Goal: Task Accomplishment & Management: Manage account settings

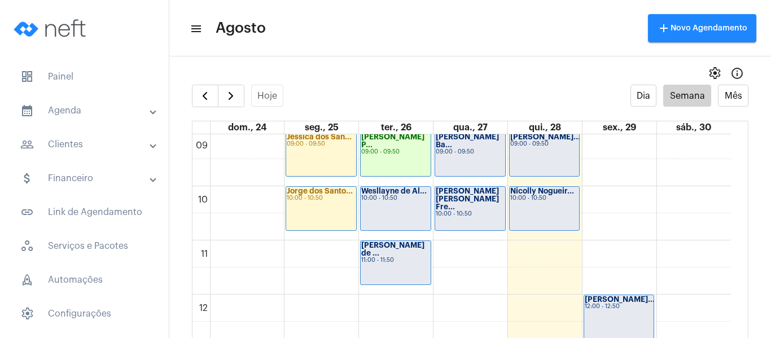
scroll to position [438, 0]
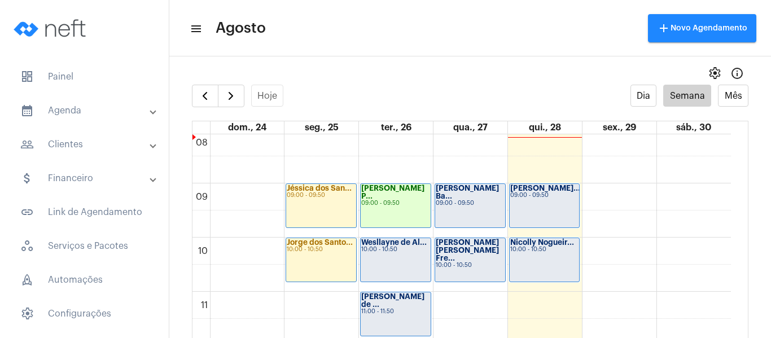
click at [561, 255] on div "Nicolly Nogueir... 10:00 - 10:50" at bounding box center [544, 259] width 70 height 43
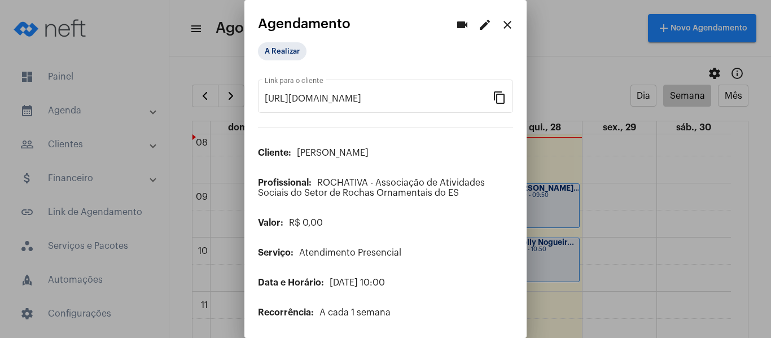
click at [289, 61] on div "A Realizar" at bounding box center [314, 51] width 117 height 23
click at [295, 51] on mat-chip "A Realizar" at bounding box center [282, 51] width 49 height 18
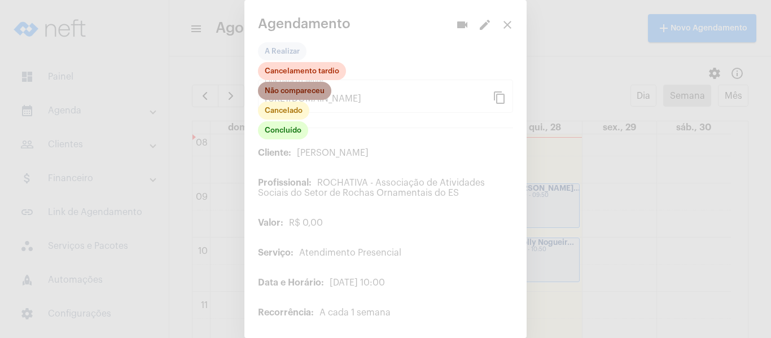
click at [296, 93] on mat-chip "Não compareceu" at bounding box center [294, 91] width 73 height 18
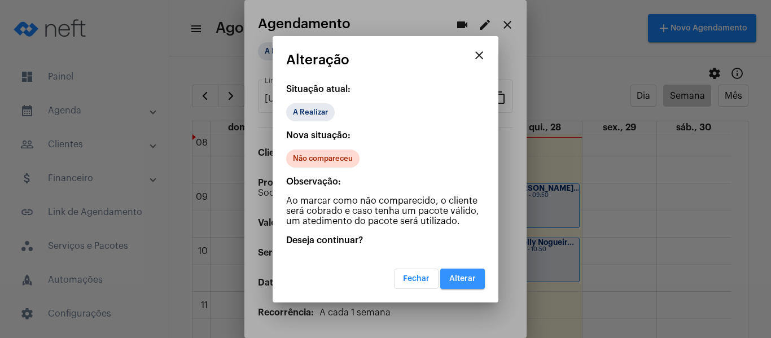
click at [472, 278] on span "Alterar" at bounding box center [462, 279] width 27 height 8
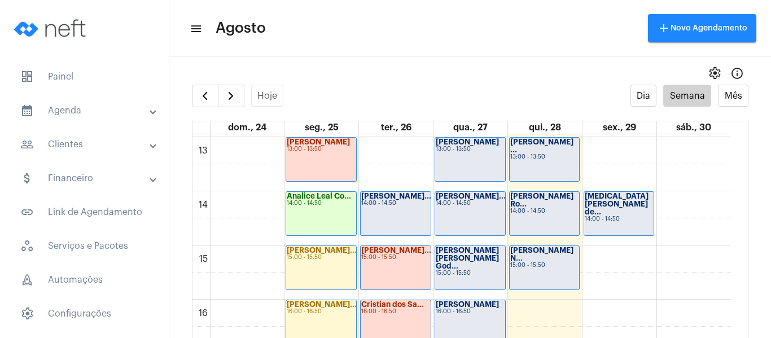
scroll to position [720, 0]
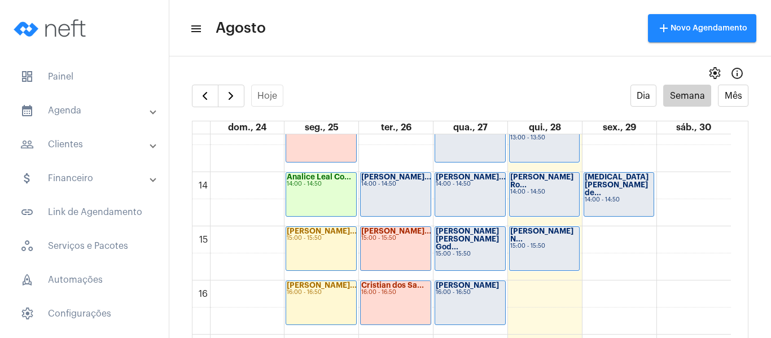
click at [521, 297] on div "00 01 02 03 04 05 06 07 08 09 10 11 12 13 14 15 16 17 18 19 20 21 22 23 [PERSON…" at bounding box center [461, 64] width 538 height 1300
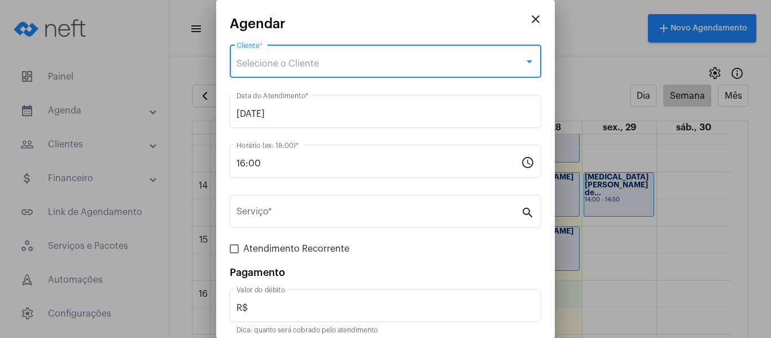
click at [278, 62] on span "Selecione o Cliente" at bounding box center [277, 63] width 82 height 9
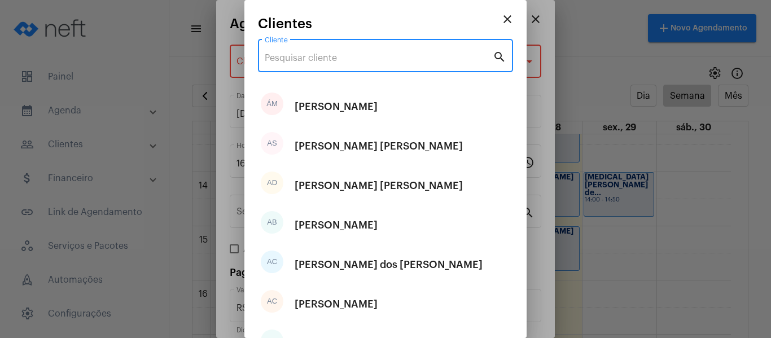
click at [289, 55] on input "Cliente" at bounding box center [379, 58] width 228 height 10
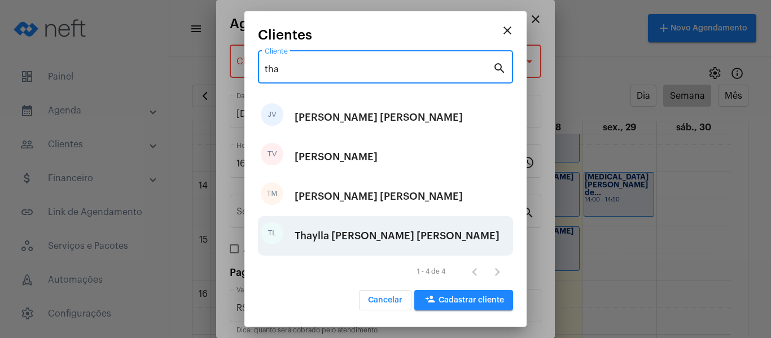
type input "tha"
click at [364, 230] on div "Thaylla [PERSON_NAME] [PERSON_NAME]" at bounding box center [396, 236] width 205 height 34
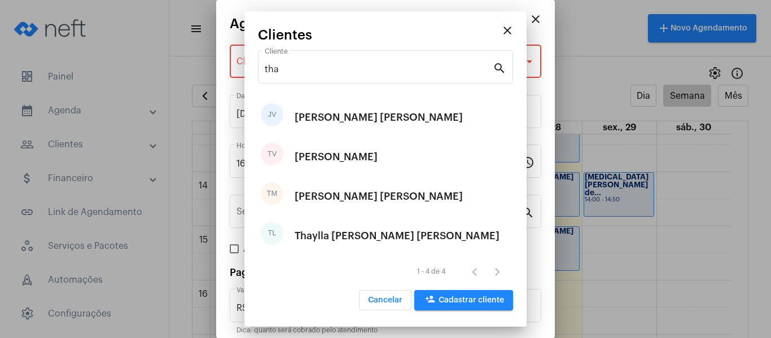
type input "R$ 0"
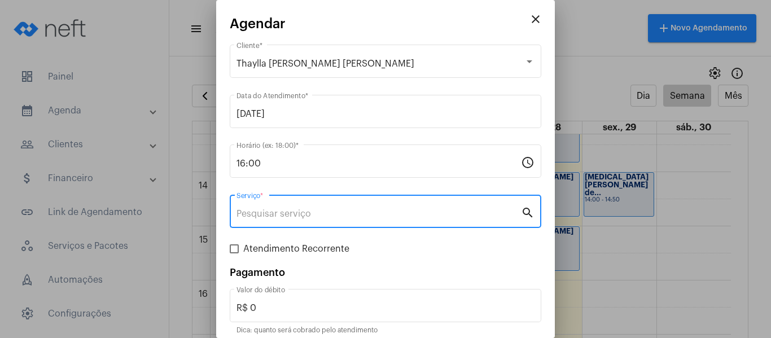
click at [345, 209] on input "Serviço *" at bounding box center [378, 214] width 284 height 10
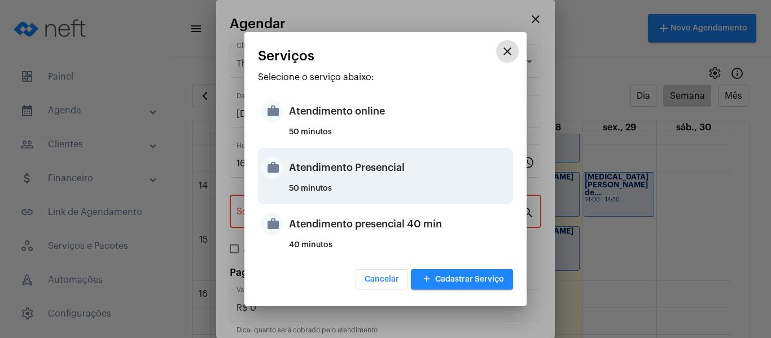
click at [342, 190] on div "50 minutos" at bounding box center [399, 192] width 221 height 17
type input "Atendimento Presencial"
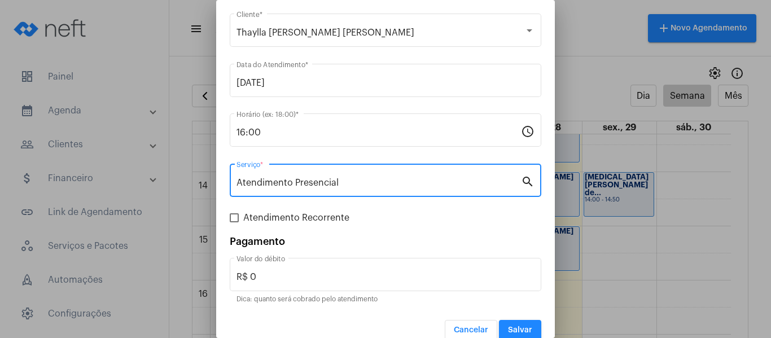
scroll to position [47, 0]
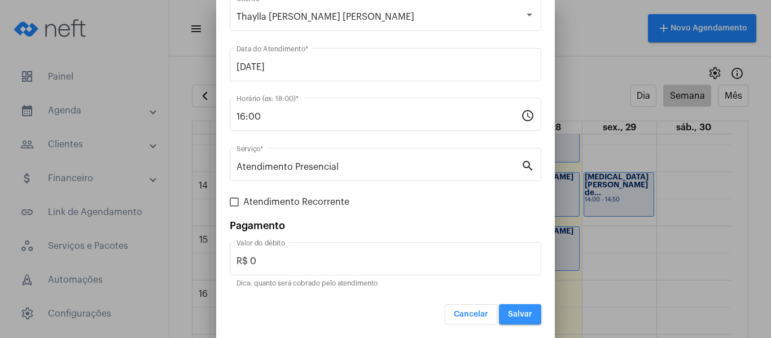
click at [524, 315] on button "Salvar" at bounding box center [520, 314] width 42 height 20
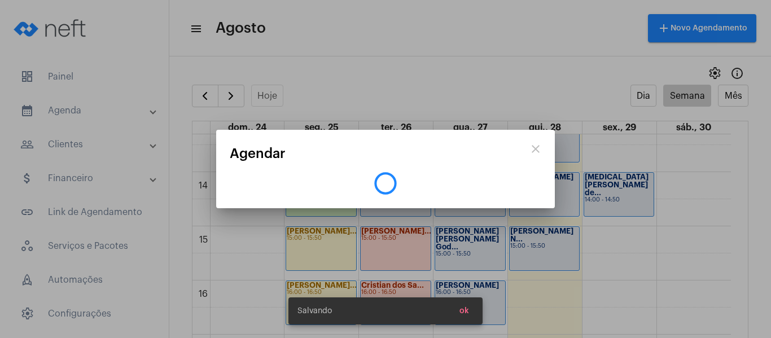
scroll to position [0, 0]
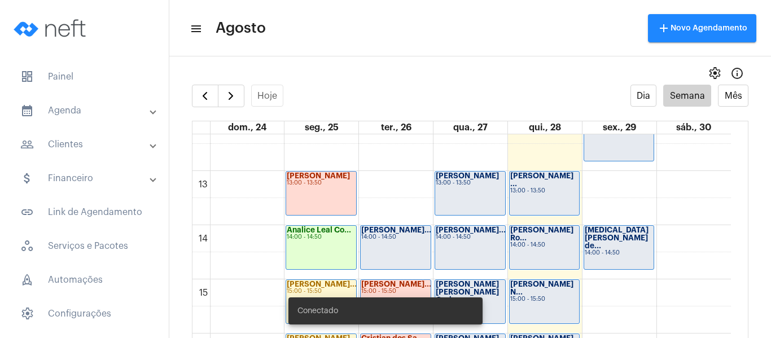
scroll to position [664, 0]
